Goal: Information Seeking & Learning: Learn about a topic

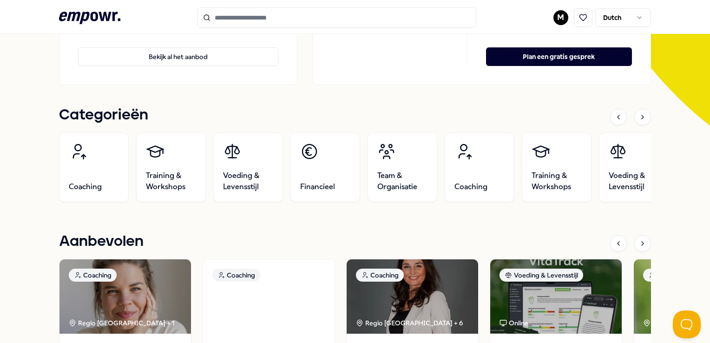
scroll to position [232, 0]
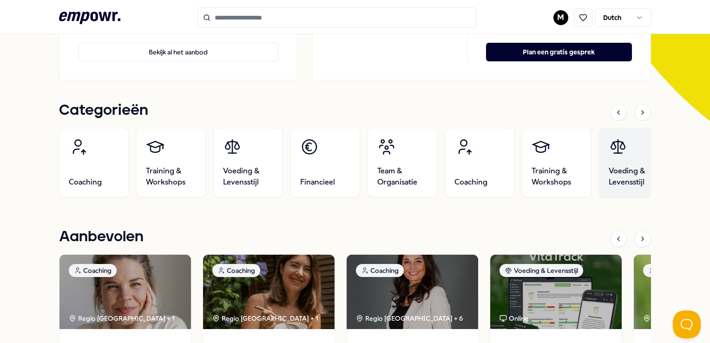
click at [630, 168] on span "Voeding & Levensstijl" at bounding box center [634, 177] width 50 height 22
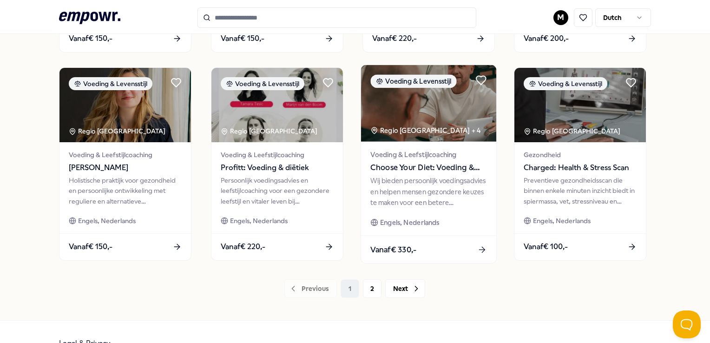
scroll to position [478, 0]
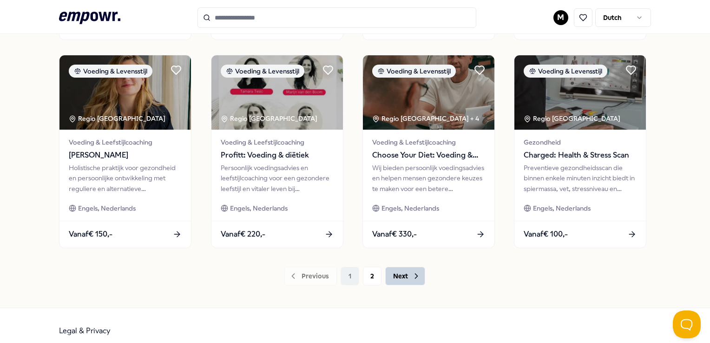
click at [396, 277] on button "Next" at bounding box center [405, 276] width 40 height 19
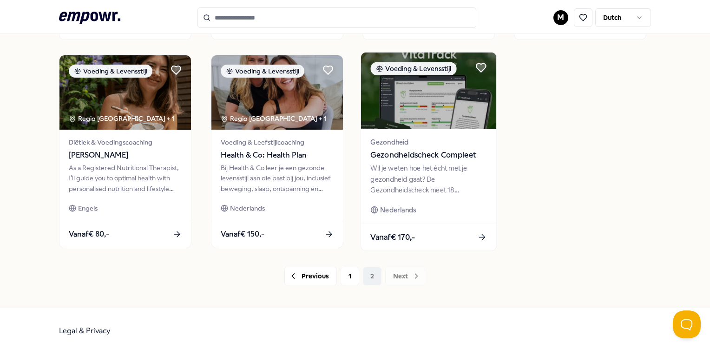
click at [408, 154] on span "Gezondheidscheck Compleet" at bounding box center [429, 155] width 116 height 12
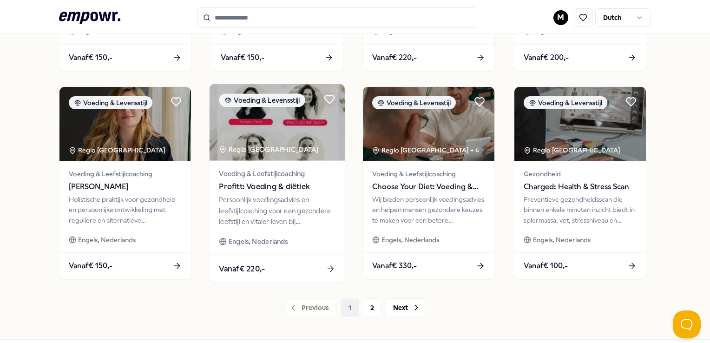
scroll to position [465, 0]
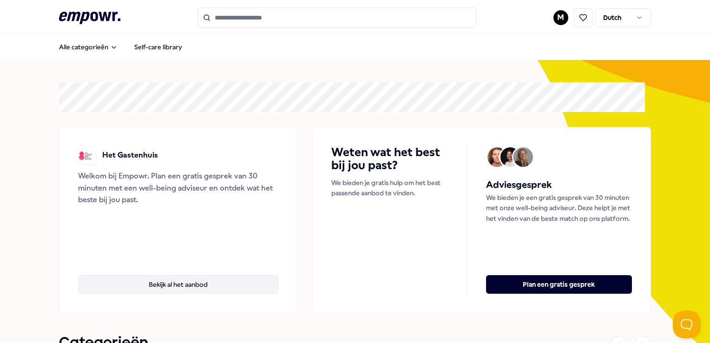
click at [176, 285] on button "Bekijk al het aanbod" at bounding box center [178, 284] width 200 height 19
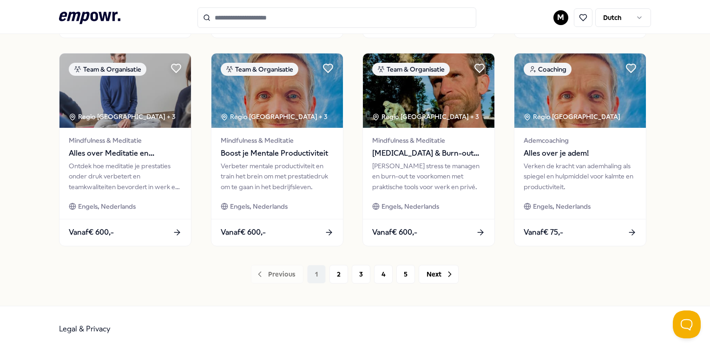
scroll to position [488, 0]
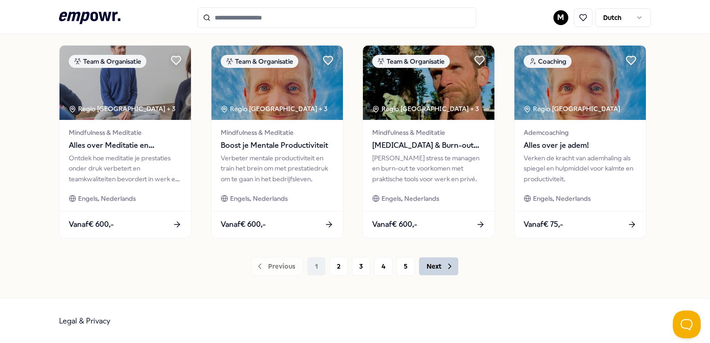
click at [428, 266] on button "Next" at bounding box center [439, 266] width 40 height 19
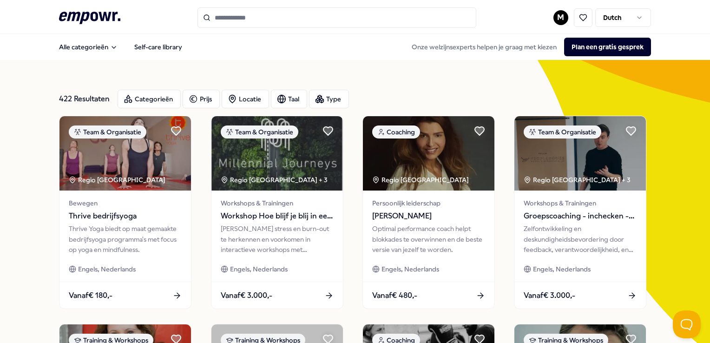
drag, startPoint x: 82, startPoint y: 16, endPoint x: 85, endPoint y: 21, distance: 6.2
click at [82, 16] on icon at bounding box center [89, 18] width 61 height 12
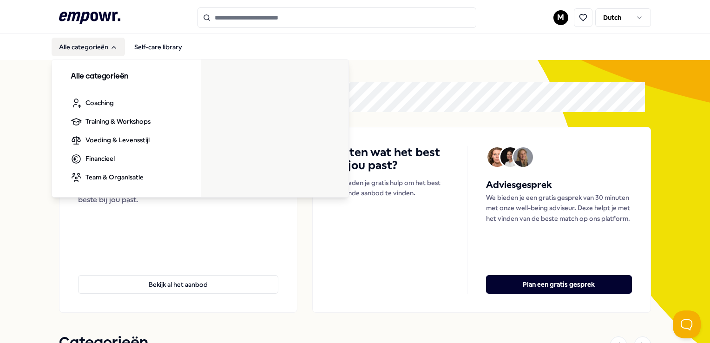
click at [102, 46] on button "Alle categorieën" at bounding box center [88, 47] width 73 height 19
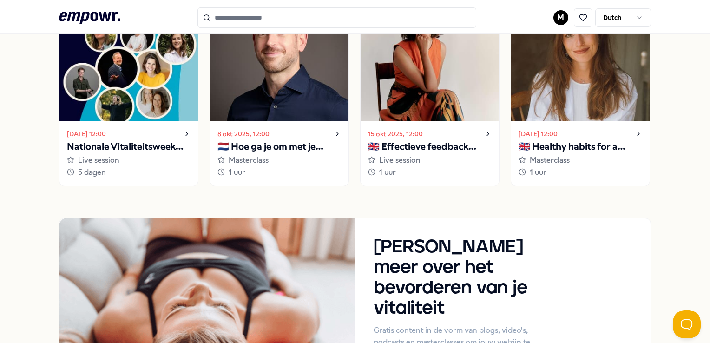
scroll to position [930, 0]
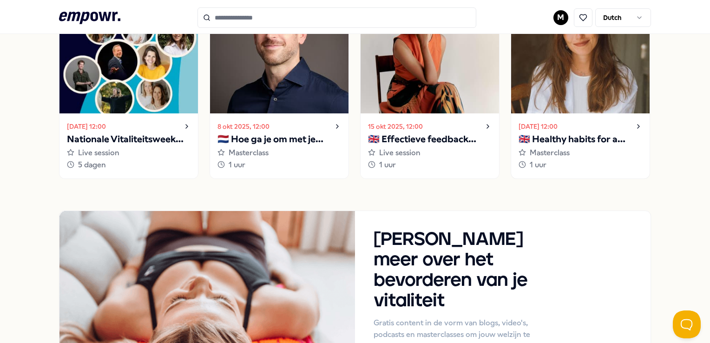
click at [558, 136] on p "🇬🇧 Healthy habits for a stress-free start to the year" at bounding box center [581, 139] width 124 height 15
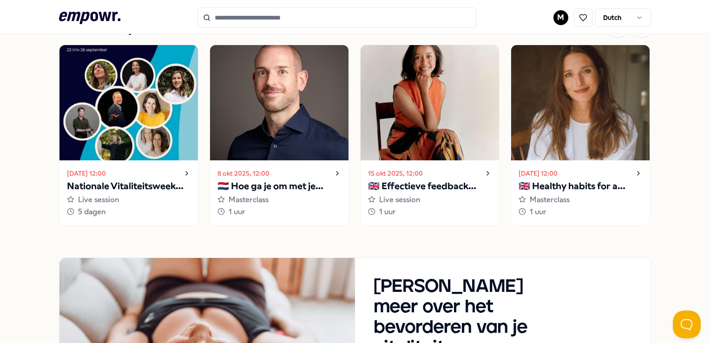
scroll to position [881, 0]
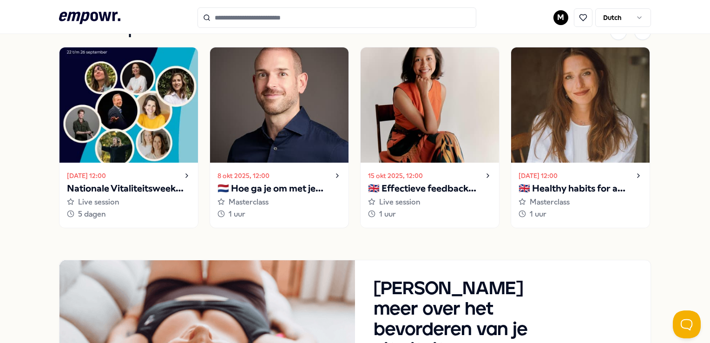
click at [272, 189] on p "🇳🇱 Hoe ga je om met je innerlijke criticus?" at bounding box center [280, 188] width 124 height 15
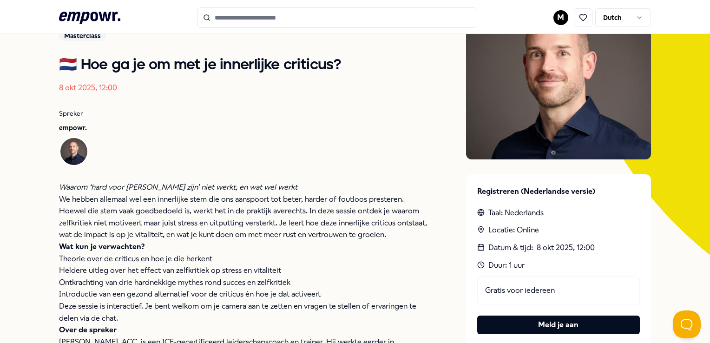
scroll to position [30, 0]
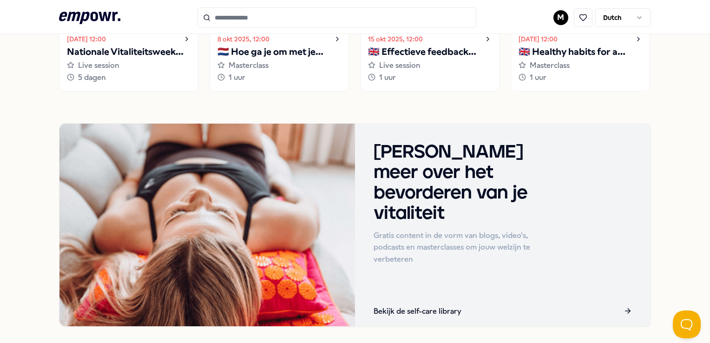
scroll to position [974, 0]
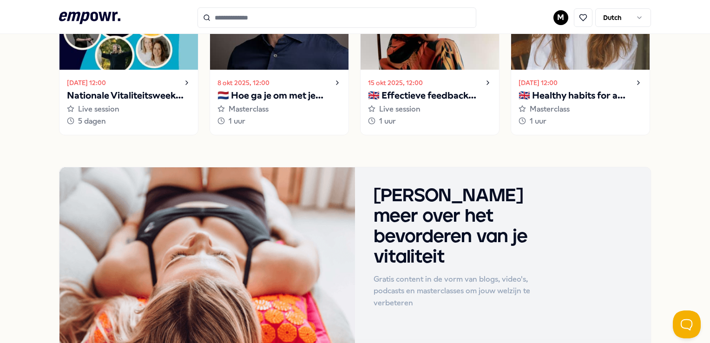
click at [416, 221] on h3 "[PERSON_NAME] meer over het bevorderen van je vitaliteit" at bounding box center [460, 227] width 172 height 82
